Goal: Transaction & Acquisition: Obtain resource

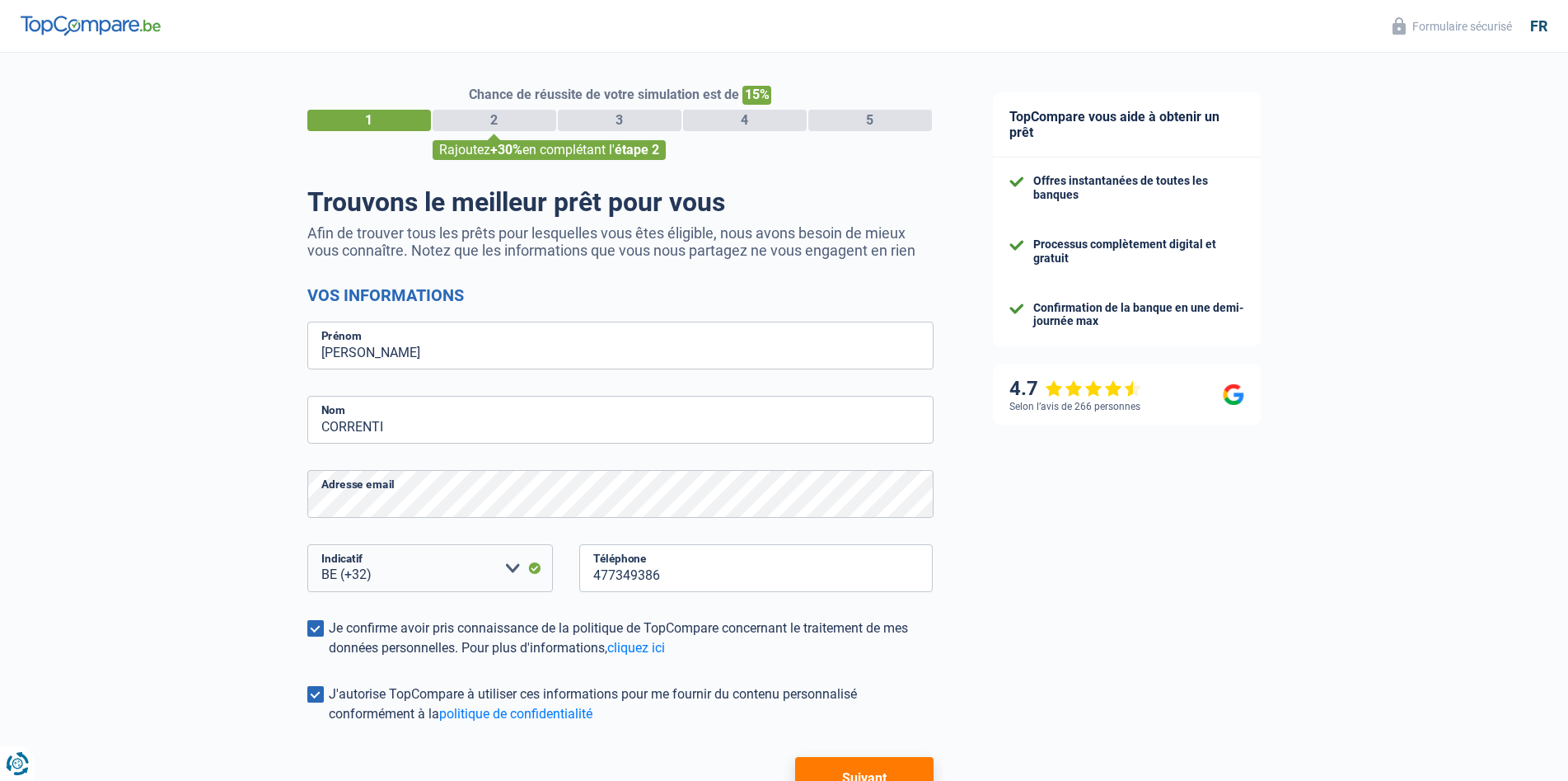
select select "32"
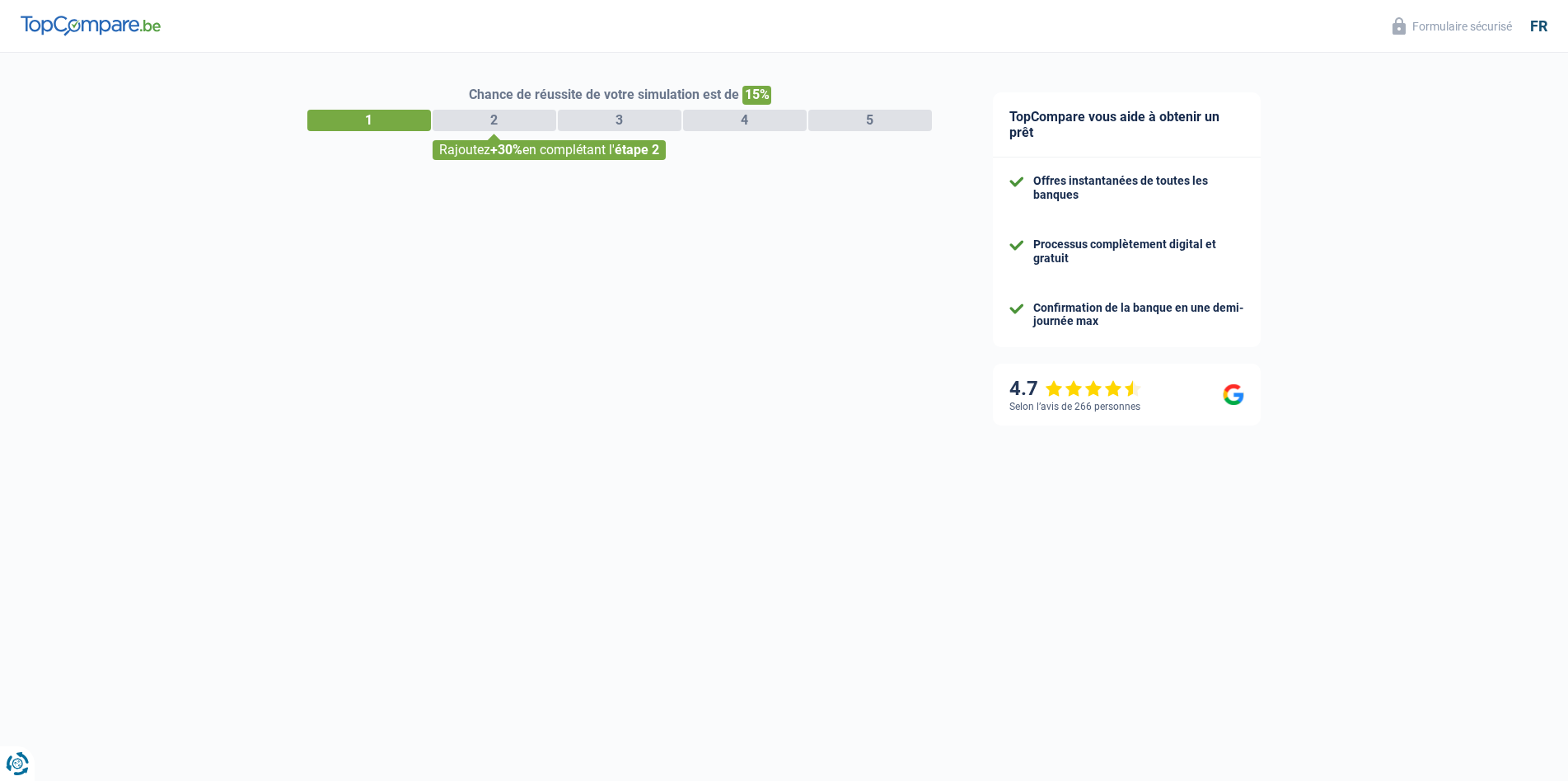
select select "48"
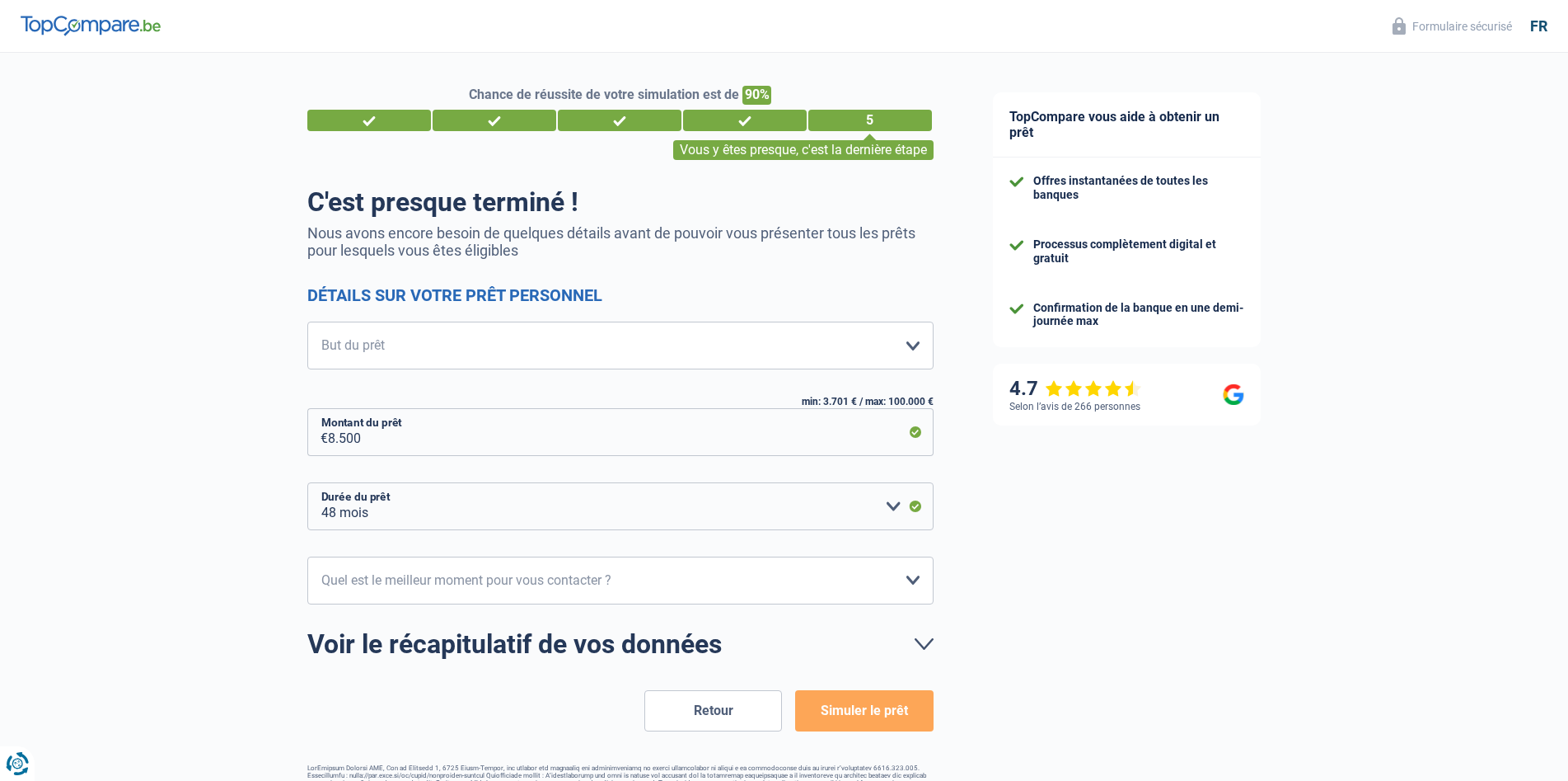
click at [144, 25] on img at bounding box center [90, 25] width 140 height 19
click at [72, 29] on img at bounding box center [90, 25] width 140 height 19
click at [414, 348] on select "Confort maison: meubles, textile, peinture, électroménager, outillage non-profe…" at bounding box center [621, 344] width 626 height 48
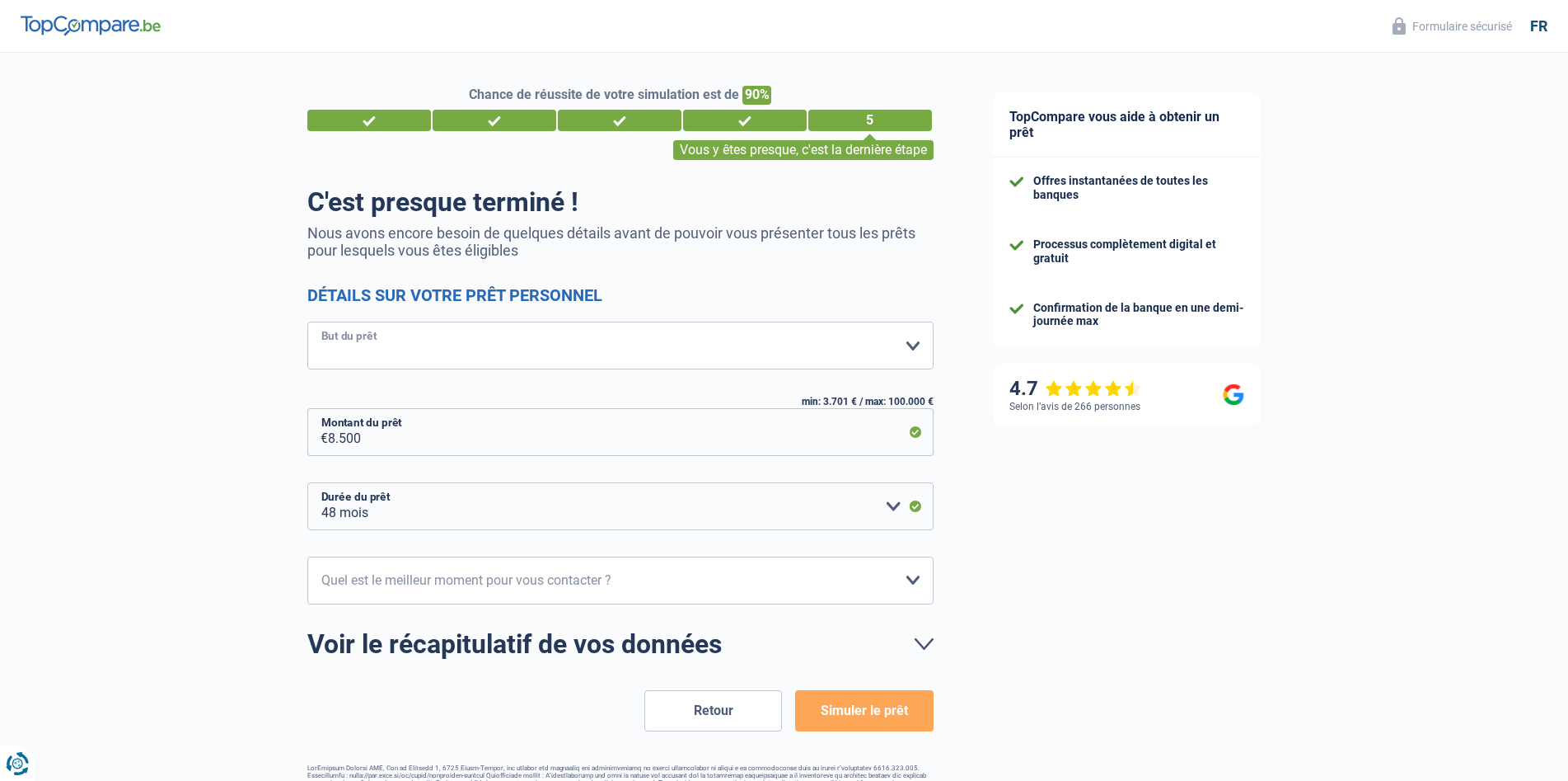
select select "tech"
click at [307, 323] on select "Confort maison: meubles, textile, peinture, électroménager, outillage non-profe…" at bounding box center [621, 344] width 626 height 48
drag, startPoint x: 412, startPoint y: 433, endPoint x: 289, endPoint y: 441, distance: 123.3
click at [289, 441] on div "Chance de réussite de votre simulation est de 90% 1 2 3 4 5 Vous y êtes presque…" at bounding box center [481, 435] width 963 height 776
type input "7"
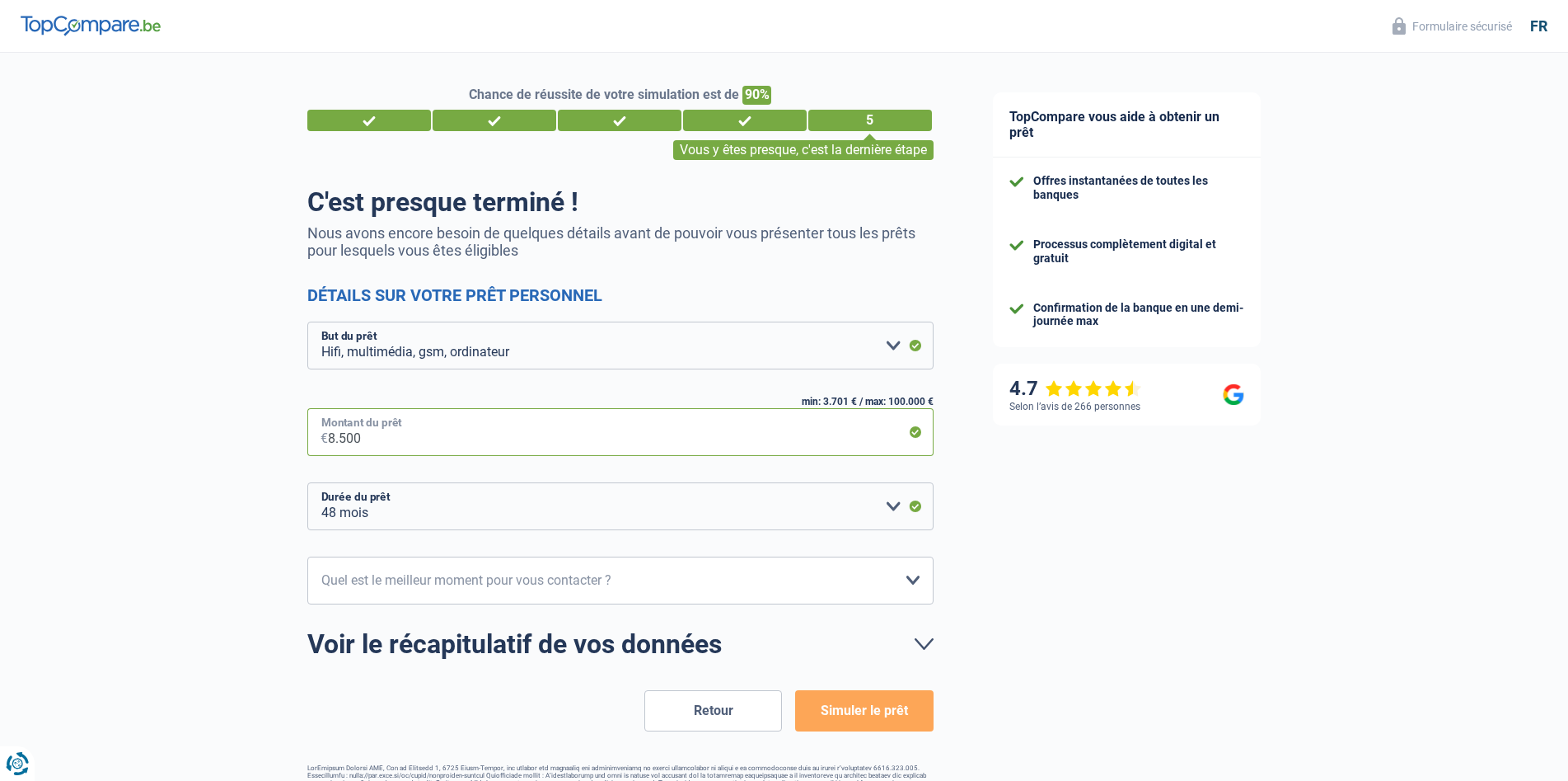
select select "24"
type input "7.000"
select select "42"
type input "7.000"
click at [442, 512] on select "12 mois 18 mois 24 mois 30 mois 36 mois 42 mois Veuillez sélectionner une option" at bounding box center [621, 505] width 626 height 48
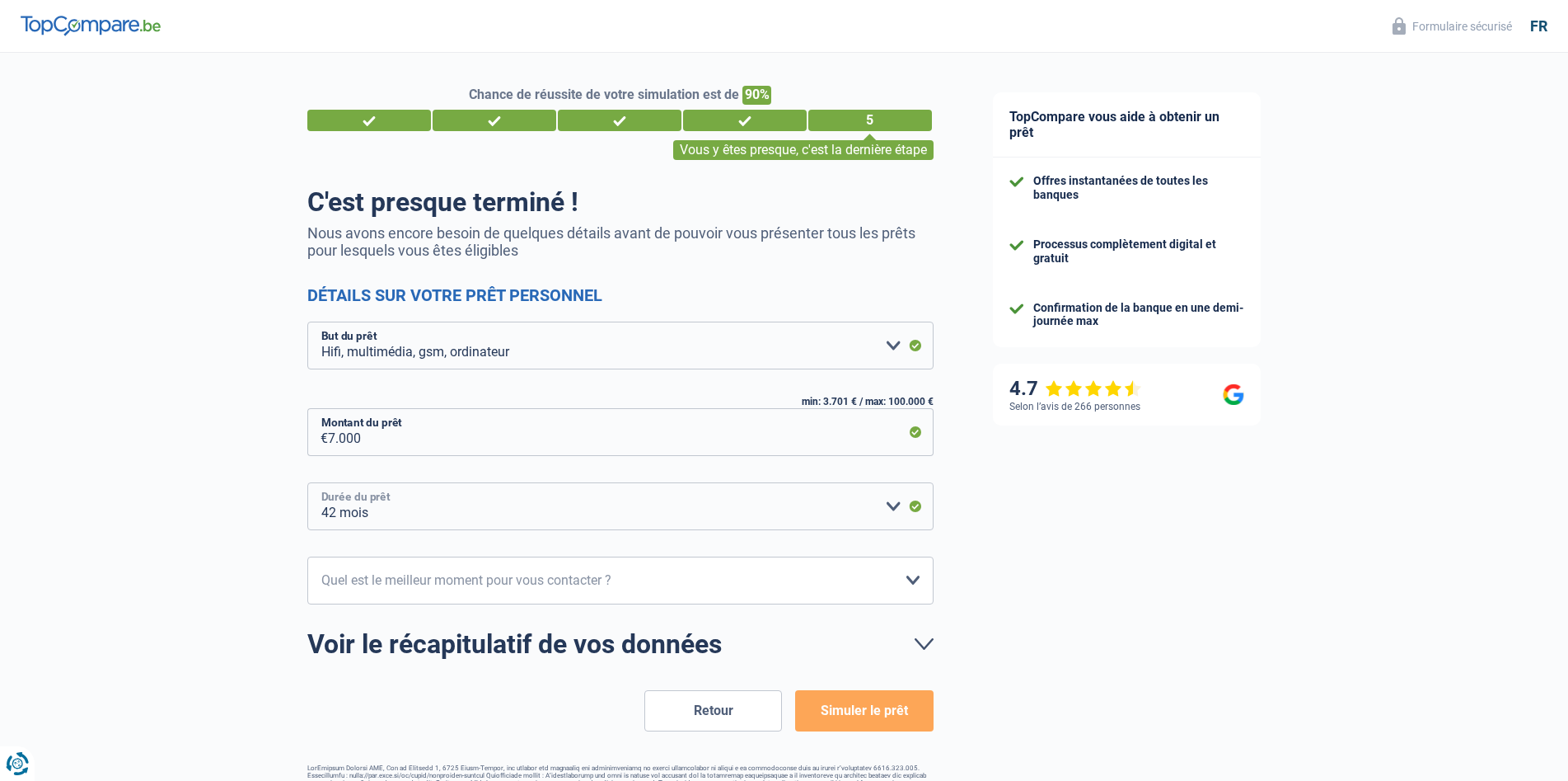
click at [442, 512] on select "12 mois 18 mois 24 mois 30 mois 36 mois 42 mois Veuillez sélectionner une option" at bounding box center [621, 505] width 626 height 48
click at [755, 573] on select "10h-12h 12h-14h 14h-16h 16h-18h Veuillez sélectionner une option" at bounding box center [621, 579] width 626 height 48
select select "16-18"
click at [307, 557] on select "10h-12h 12h-14h 14h-16h 16h-18h Veuillez sélectionner une option" at bounding box center [621, 579] width 626 height 48
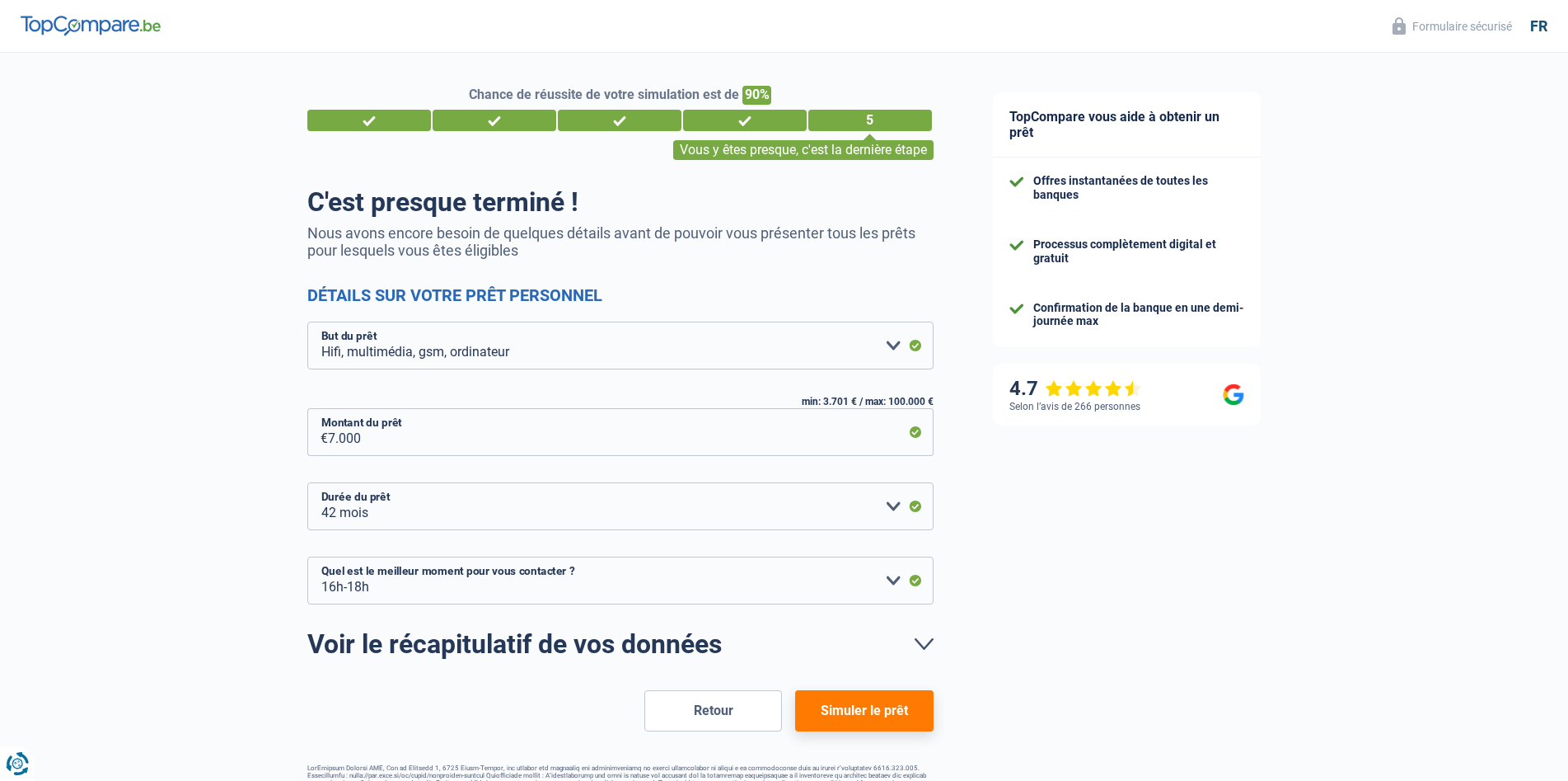
click at [896, 713] on button "Simuler le prêt" at bounding box center [864, 710] width 138 height 41
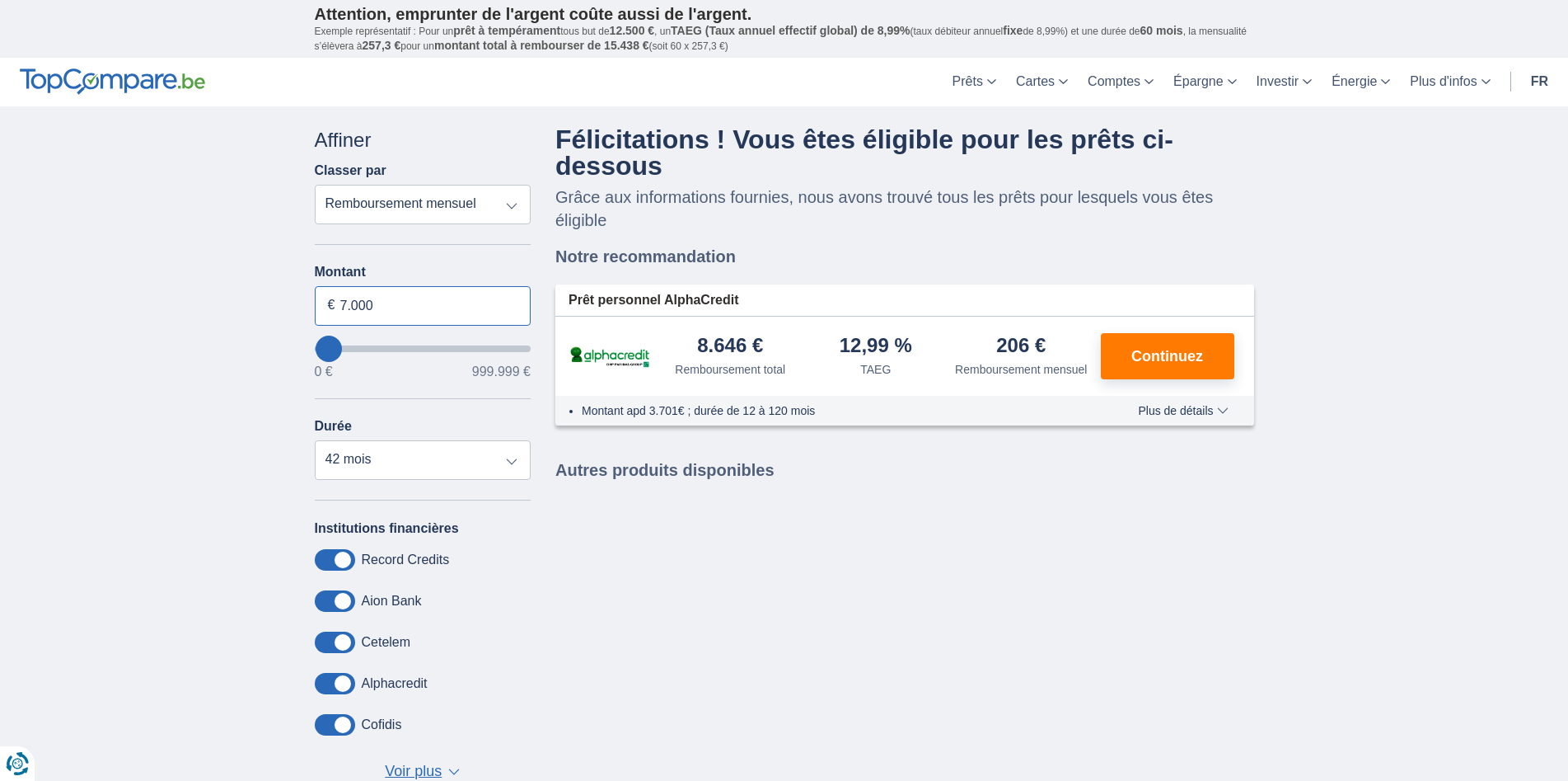
drag, startPoint x: 333, startPoint y: 304, endPoint x: 304, endPoint y: 304, distance: 29.0
click at [304, 304] on div "Annuler Filtres Affiner Classer par Remboursement total TAEG Remboursement mens…" at bounding box center [423, 467] width 241 height 682
type input "132.000"
type input "132000"
select select "120"
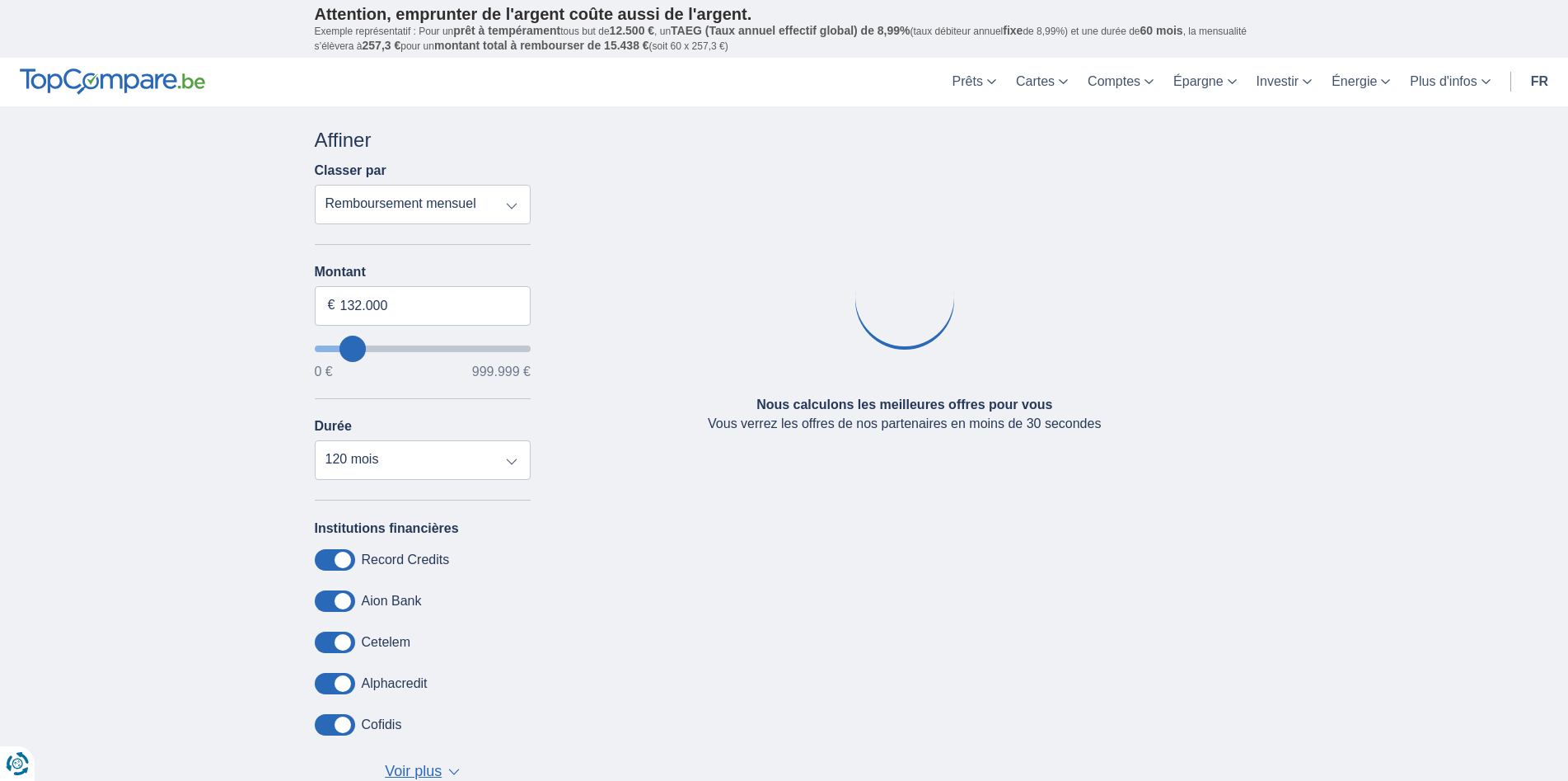
type input "132000"
click at [353, 352] on input "wantToBorrow" at bounding box center [423, 348] width 216 height 7
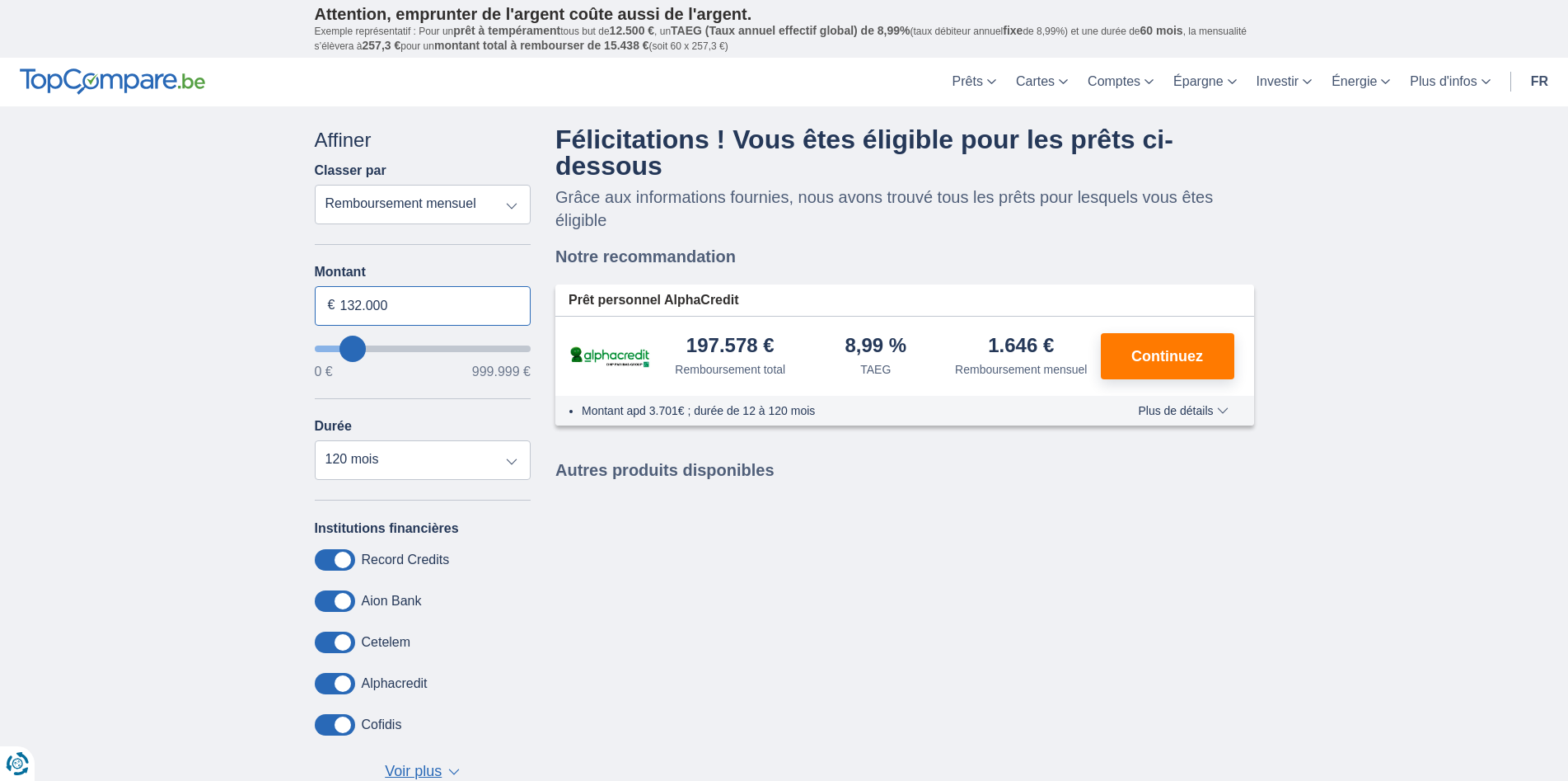
click at [360, 309] on input "132.000" at bounding box center [423, 306] width 216 height 40
type input "10.000"
type input "10000"
select select "48"
click at [240, 348] on div "× widget.non-eligible-application.title widget.non-eligible-application.text no…" at bounding box center [784, 477] width 1568 height 741
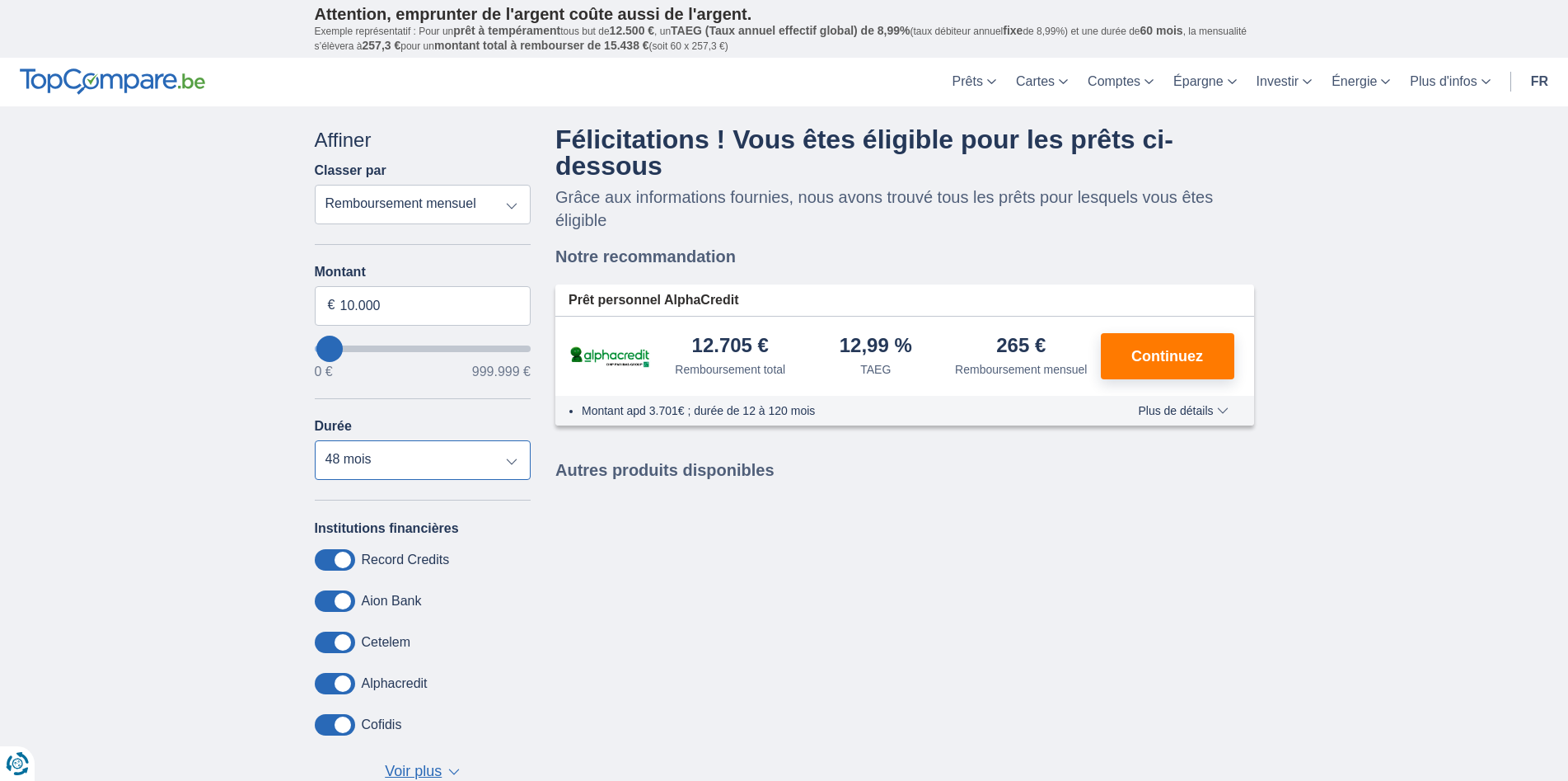
click at [519, 472] on select "12 mois 18 mois 24 mois 30 mois 36 mois 42 mois 48 mois" at bounding box center [423, 460] width 216 height 40
